Goal: Transaction & Acquisition: Purchase product/service

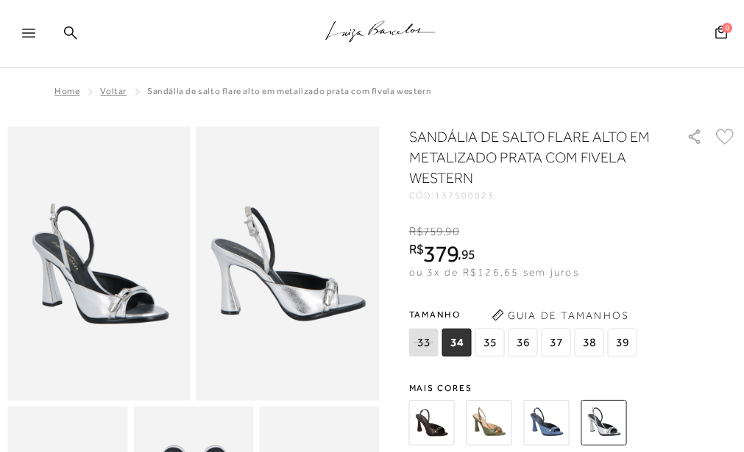
click at [493, 415] on img at bounding box center [489, 423] width 46 height 46
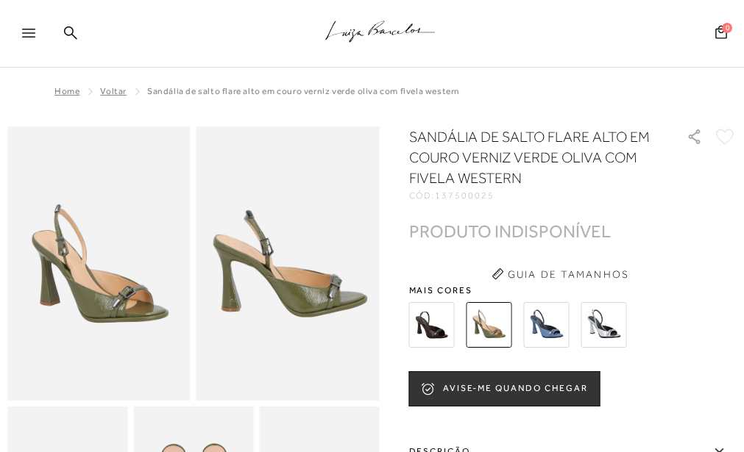
click at [549, 319] on img at bounding box center [547, 325] width 46 height 46
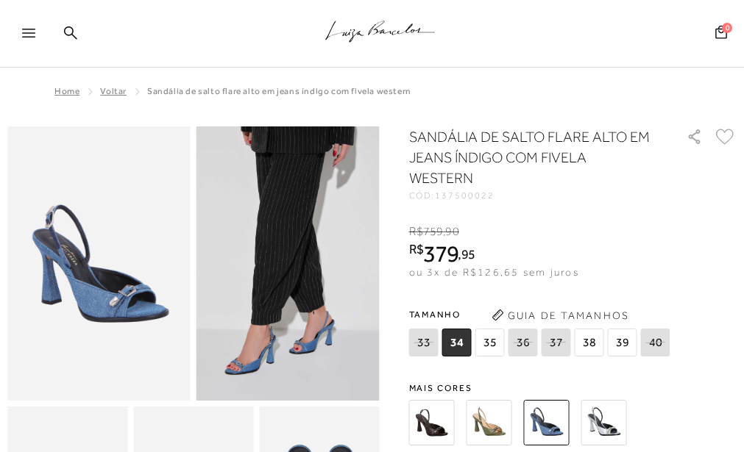
click at [433, 405] on img at bounding box center [432, 423] width 46 height 46
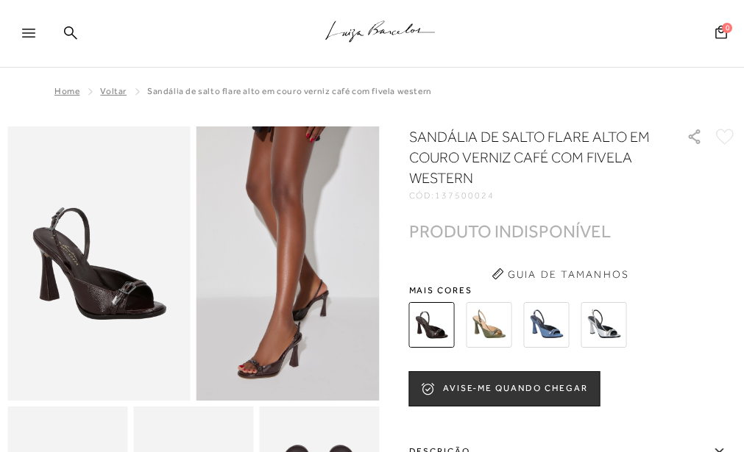
click at [541, 323] on img at bounding box center [547, 325] width 46 height 46
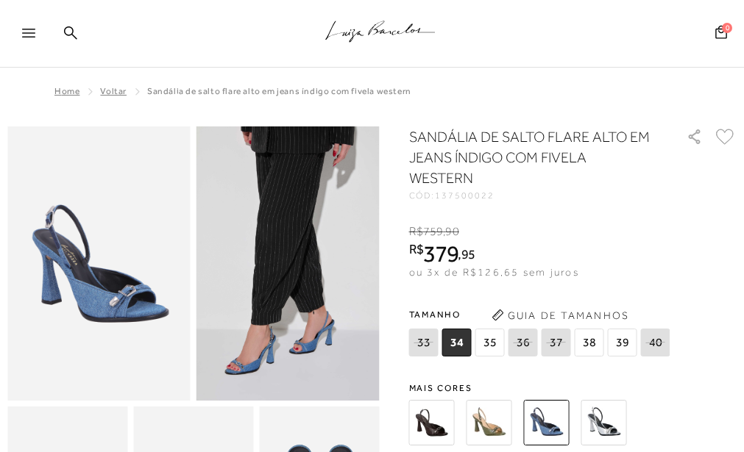
click at [600, 402] on img at bounding box center [604, 423] width 46 height 46
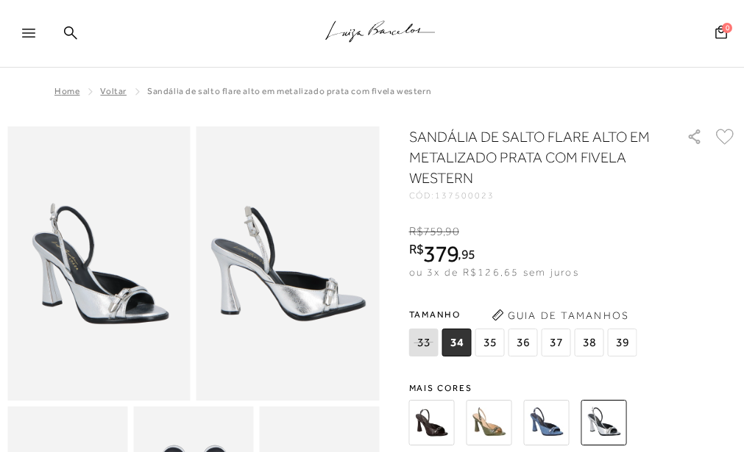
click at [493, 337] on span "35" at bounding box center [489, 343] width 29 height 28
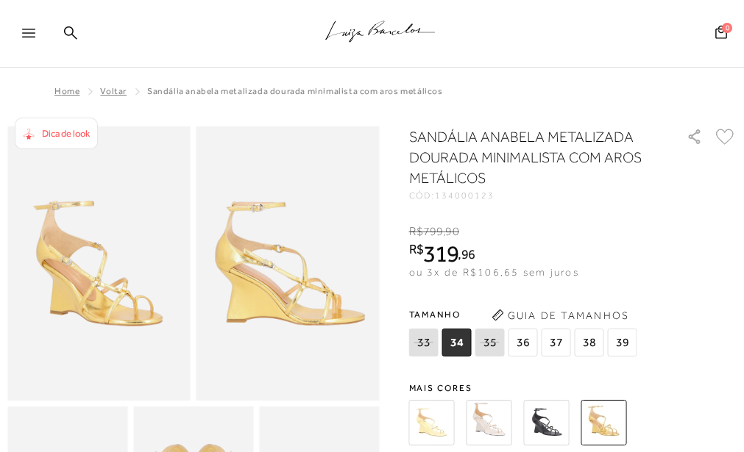
click at [494, 348] on icon at bounding box center [490, 342] width 21 height 18
select select
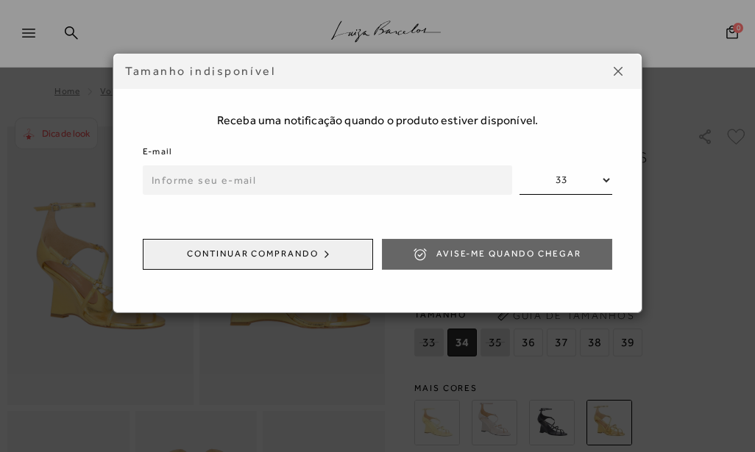
click at [530, 341] on div "Tamanho indisponível Receba uma notificação quando o produto estiver disponível…" at bounding box center [377, 226] width 755 height 452
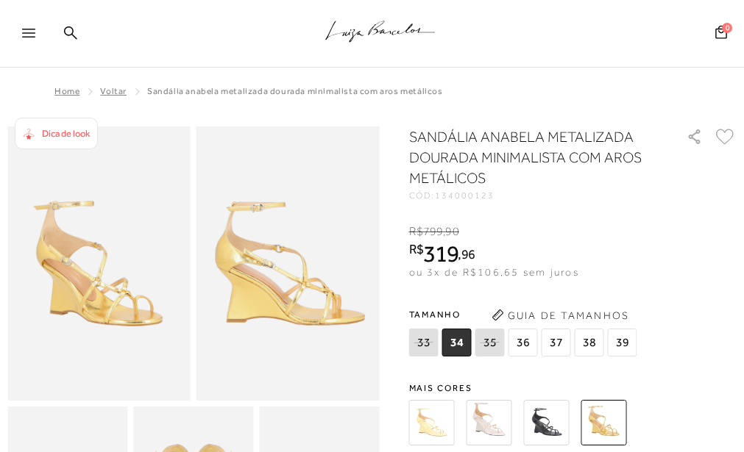
click at [552, 333] on span "37" at bounding box center [555, 343] width 29 height 28
click at [588, 338] on span "38" at bounding box center [589, 343] width 29 height 28
click at [627, 331] on span "39" at bounding box center [622, 343] width 29 height 28
